Goal: Task Accomplishment & Management: Use online tool/utility

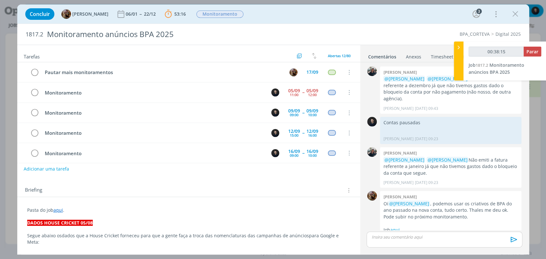
scroll to position [443, 0]
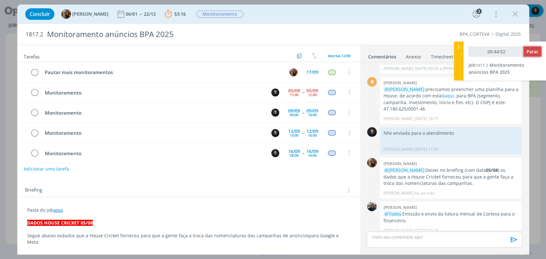
click at [535, 54] on span "Parar" at bounding box center [532, 52] width 12 height 6
type input "00:44:53"
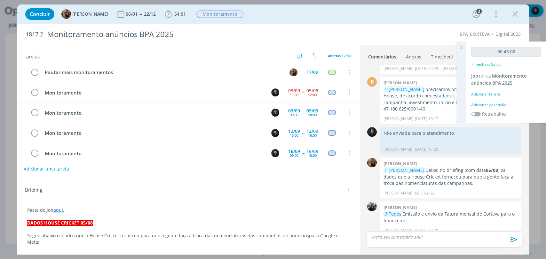
click at [493, 105] on div "Adicionar descrição" at bounding box center [506, 105] width 70 height 6
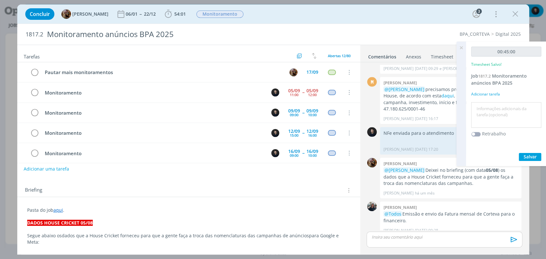
click at [500, 113] on textarea at bounding box center [505, 115] width 67 height 23
type textarea "monitoramento"
click at [518, 153] on button "Salvar" at bounding box center [529, 157] width 22 height 8
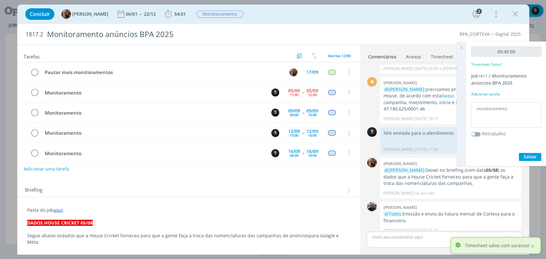
click at [10, 12] on div "Concluir Amanda Rodrigues 06/01 -- 22/12 54:01 Iniciar Apontar Data * 05/09/202…" at bounding box center [273, 129] width 546 height 259
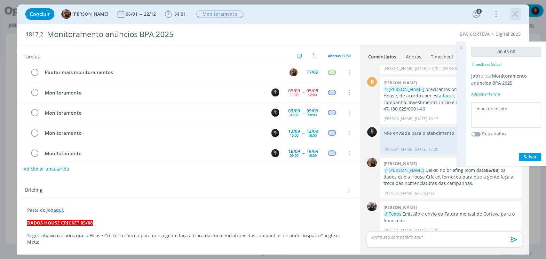
click at [512, 16] on icon "dialog" at bounding box center [515, 14] width 10 height 10
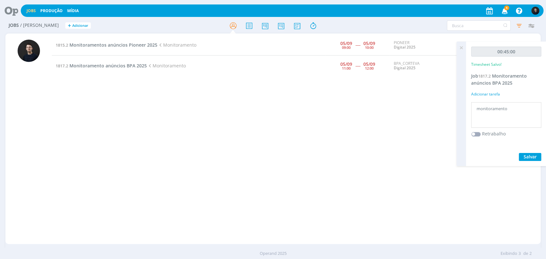
click at [306, 96] on div "1815.2 Monitoramentos anúncios Pioneer 2025 Monitoramento 05/09 09:00 ----- 05/…" at bounding box center [296, 139] width 488 height 208
click at [457, 46] on icon at bounding box center [461, 48] width 12 height 12
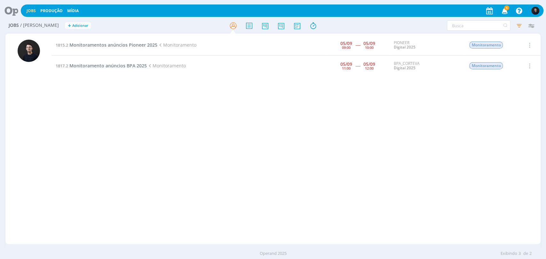
click at [11, 16] on icon at bounding box center [9, 10] width 13 height 12
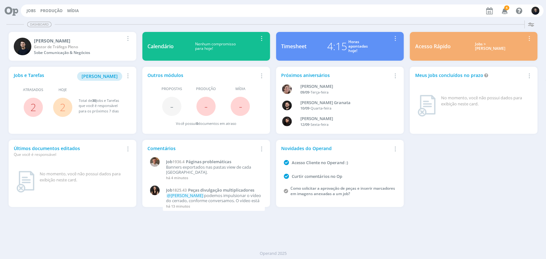
click at [325, 51] on div "4:15 Horas apontadas hoje!" at bounding box center [347, 46] width 82 height 15
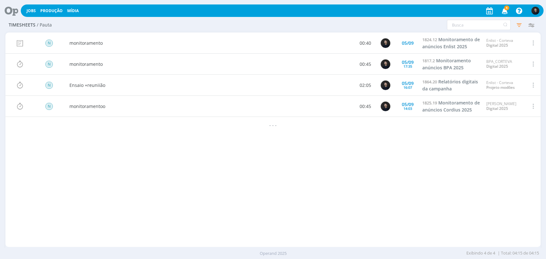
click at [535, 43] on div "Editar Excluir" at bounding box center [532, 43] width 16 height 21
click at [533, 43] on span at bounding box center [532, 43] width 7 height 9
click at [504, 24] on div "Editar" at bounding box center [511, 20] width 63 height 9
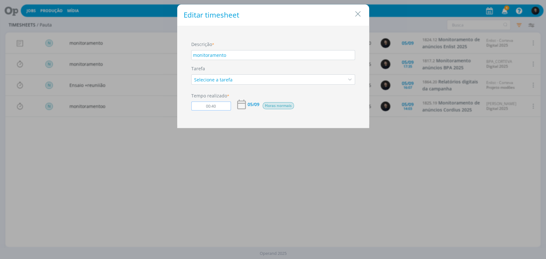
drag, startPoint x: 216, startPoint y: 105, endPoint x: 174, endPoint y: 97, distance: 43.2
click at [186, 104] on div "Descrição * monitoramento Tarefa Selecione a tarefa Tempo realizado * 00:40 [DA…" at bounding box center [272, 77] width 179 height 72
type input "01:00"
click at [314, 182] on div "Editar timesheet Salvo Descrição * monitoramento Tarefa Selecione a tarefa Temp…" at bounding box center [273, 129] width 546 height 259
click at [362, 13] on icon "Close" at bounding box center [358, 14] width 10 height 10
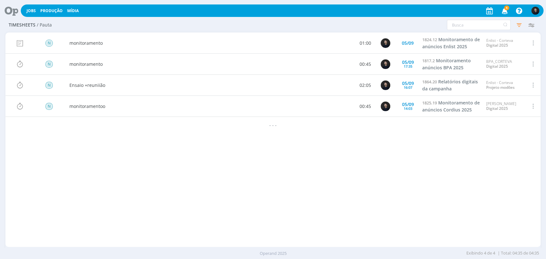
click at [14, 11] on icon at bounding box center [9, 10] width 13 height 12
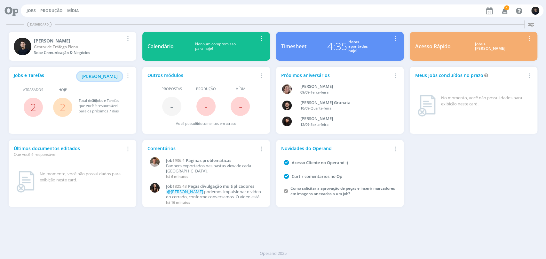
click at [101, 75] on span "[PERSON_NAME]" at bounding box center [99, 76] width 36 height 6
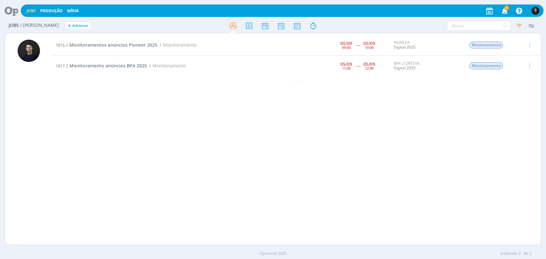
click at [118, 39] on td "1815.2 Monitoramentos anúncios Pioneer 2025 Monitoramento" at bounding box center [169, 45] width 235 height 21
click at [119, 47] on span "Monitoramentos anúncios Pioneer 2025" at bounding box center [113, 45] width 88 height 6
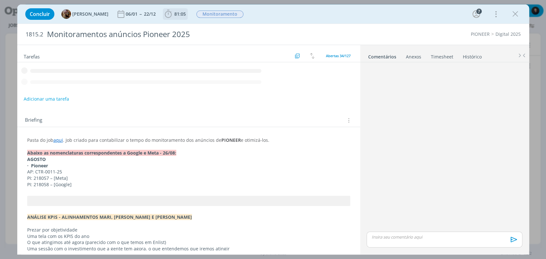
click at [176, 9] on button "81:05" at bounding box center [175, 14] width 24 height 10
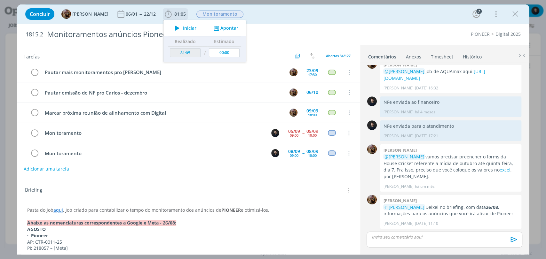
scroll to position [40, 0]
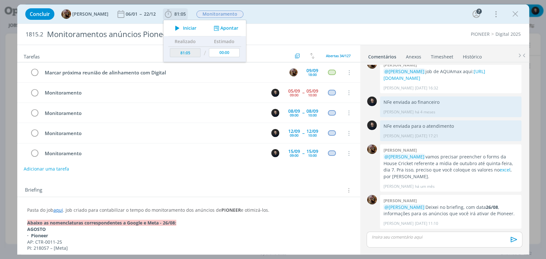
click at [183, 26] on icon "dialog" at bounding box center [177, 28] width 11 height 8
